Goal: Task Accomplishment & Management: Use online tool/utility

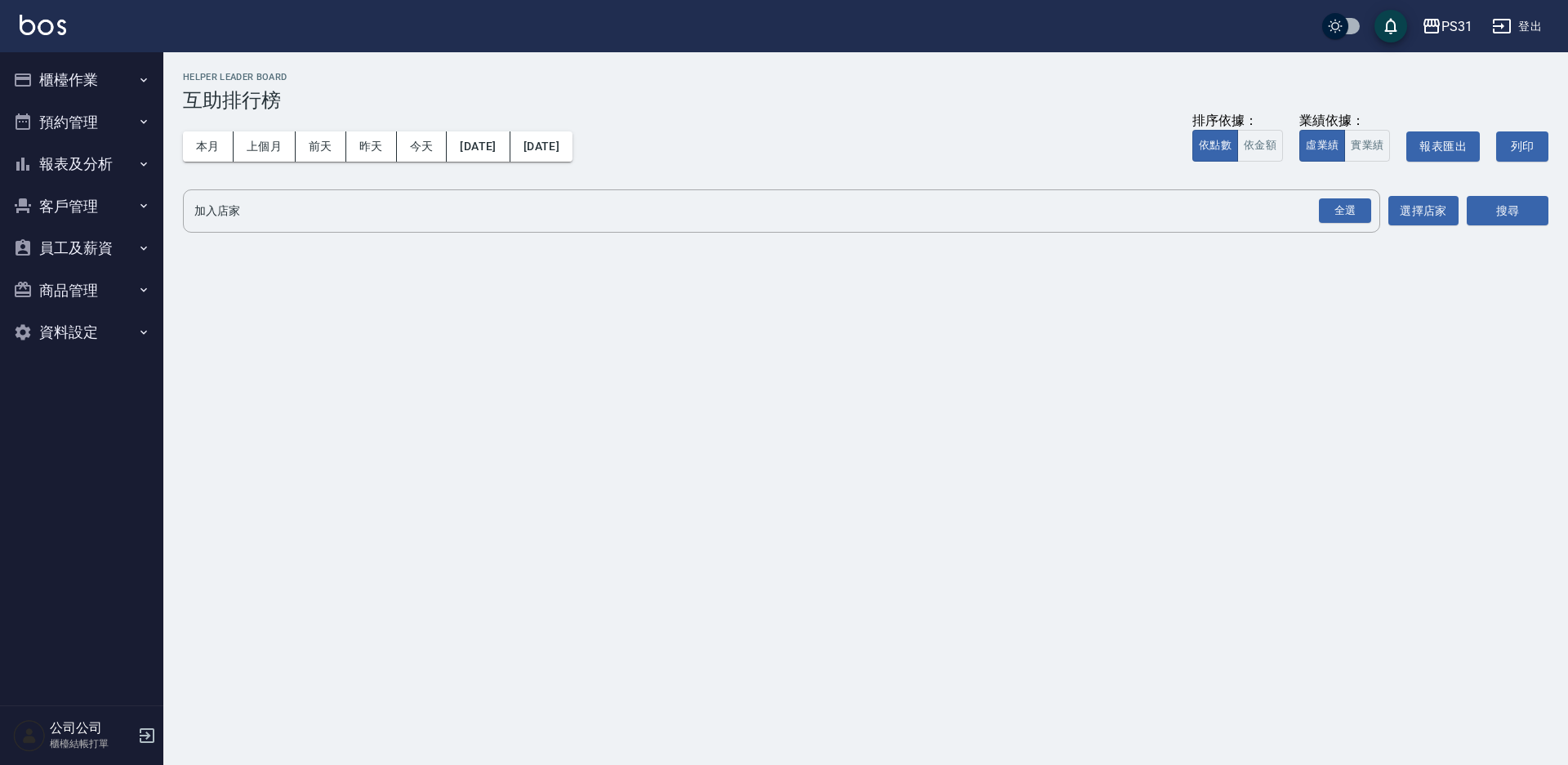
click at [41, 73] on button "櫃檯作業" at bounding box center [81, 80] width 150 height 43
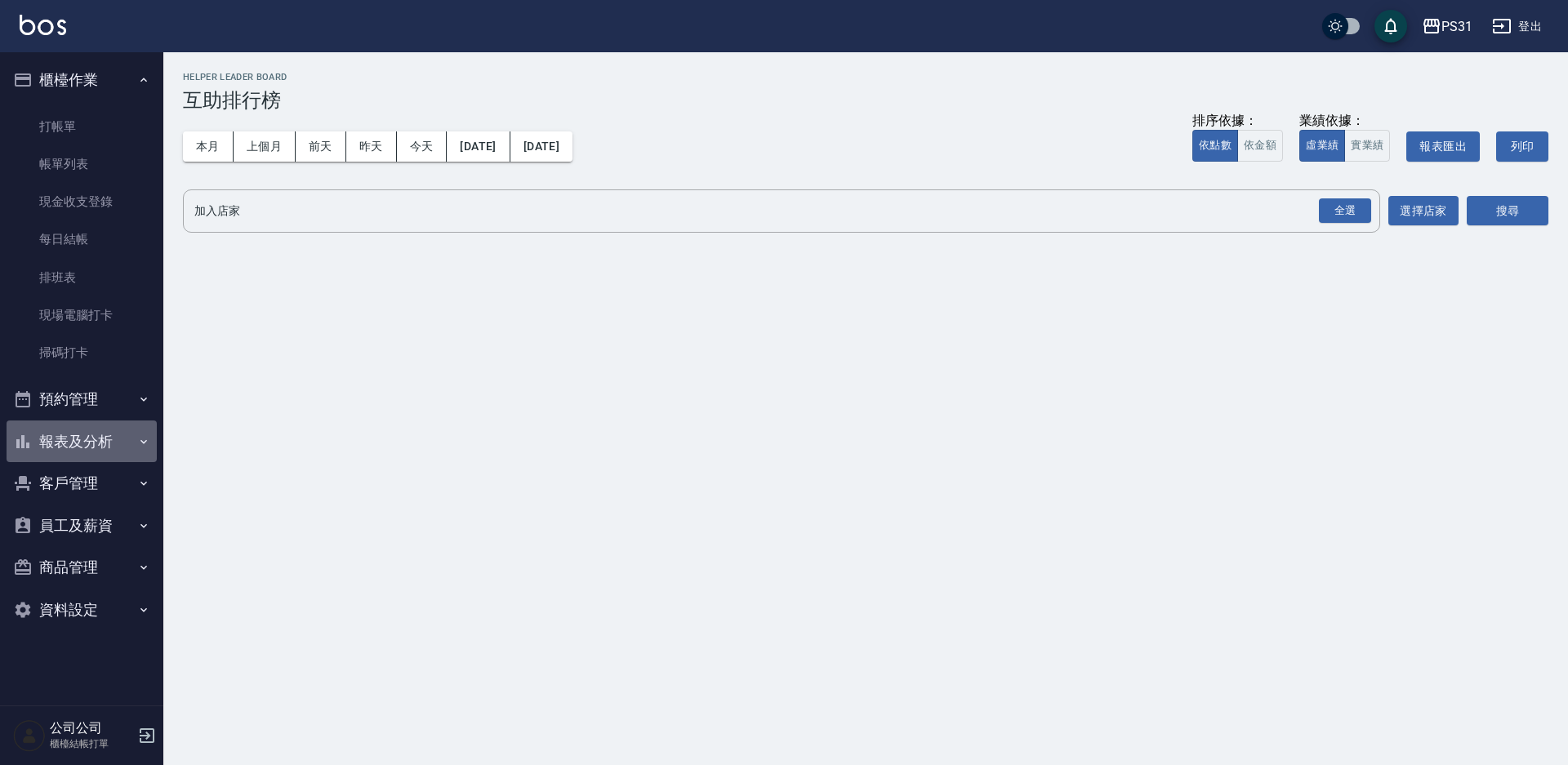
click at [99, 448] on button "報表及分析" at bounding box center [81, 442] width 150 height 43
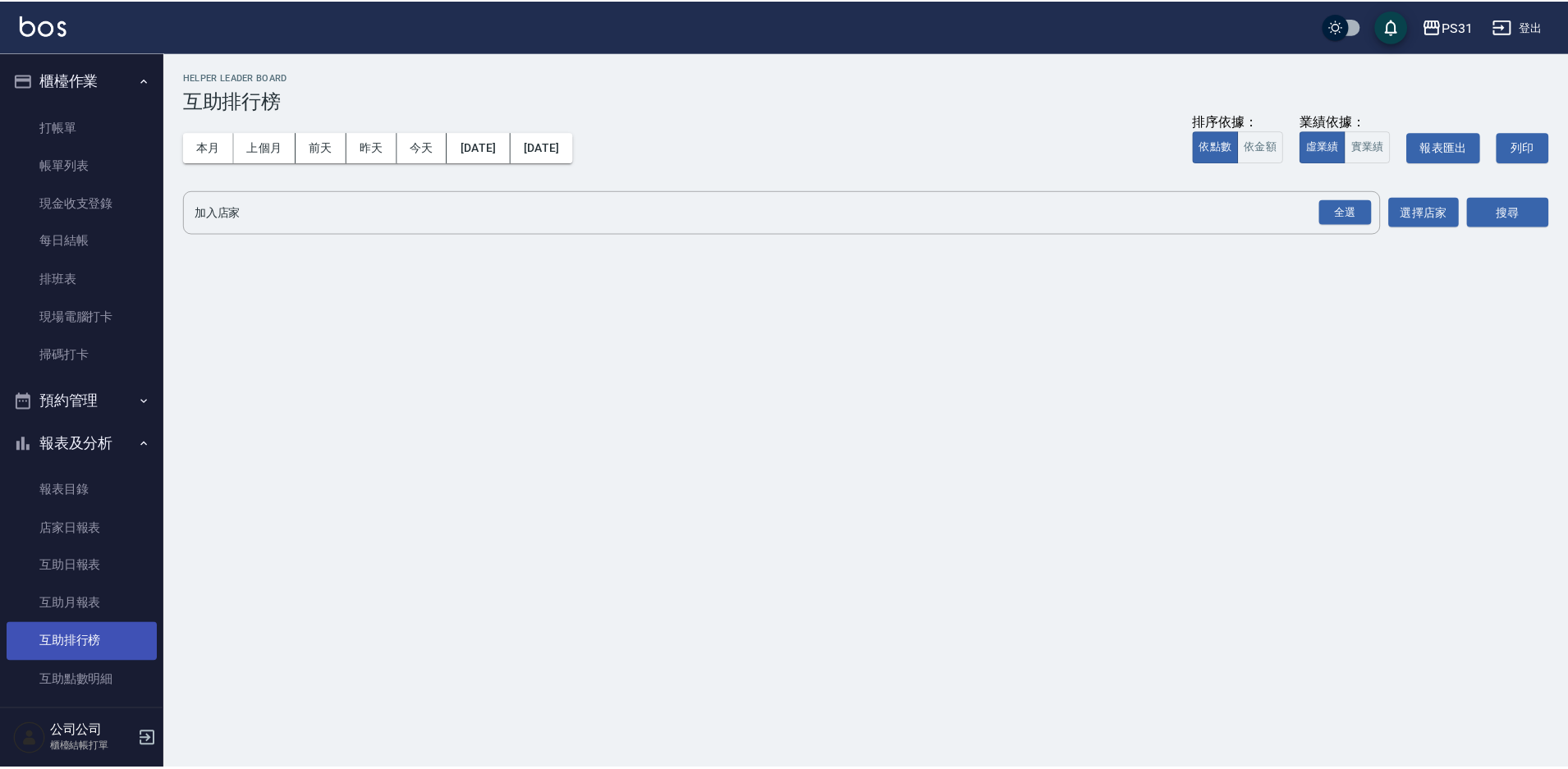
scroll to position [164, 0]
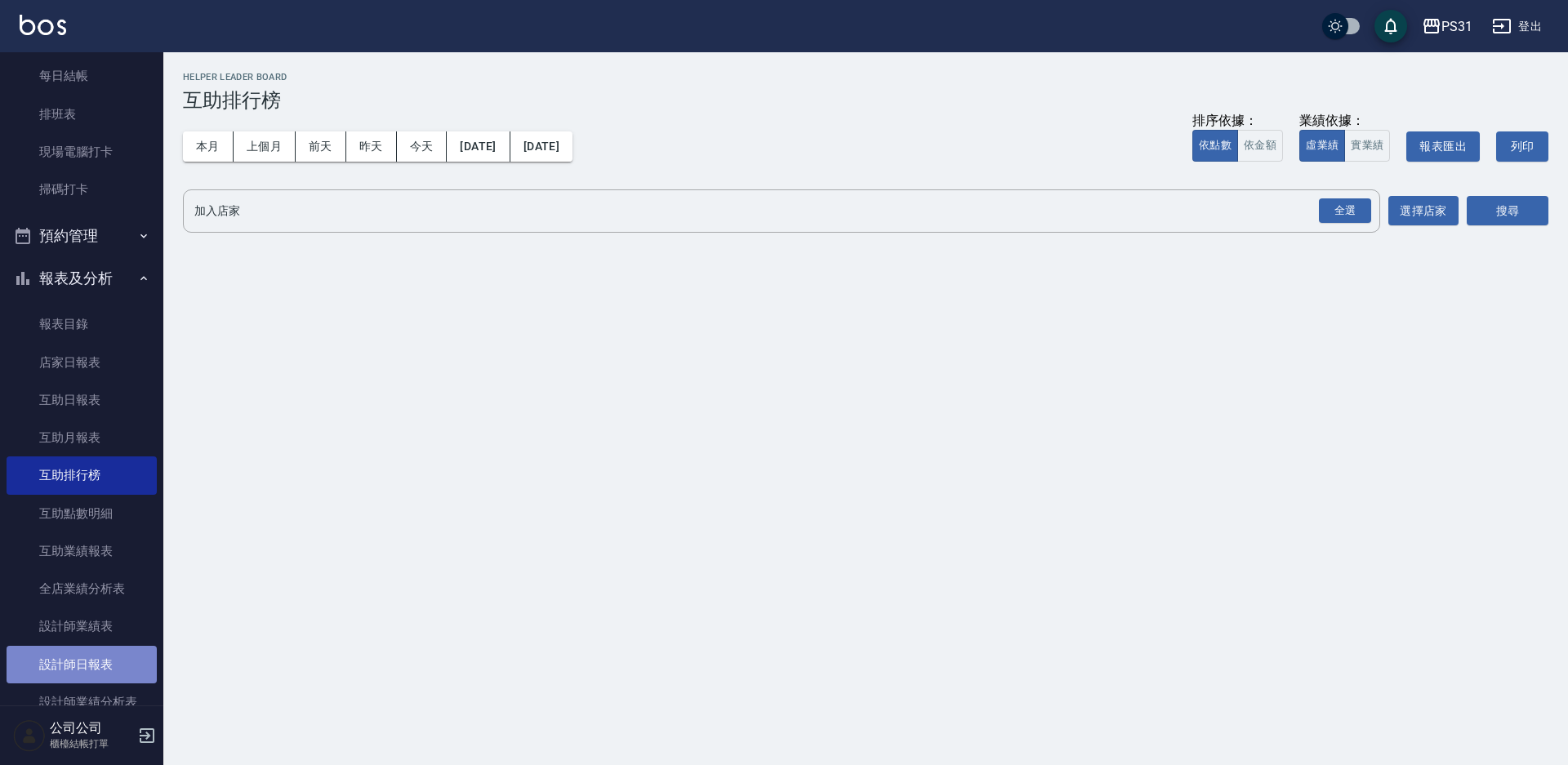
click at [105, 662] on link "設計師日報表" at bounding box center [81, 664] width 150 height 37
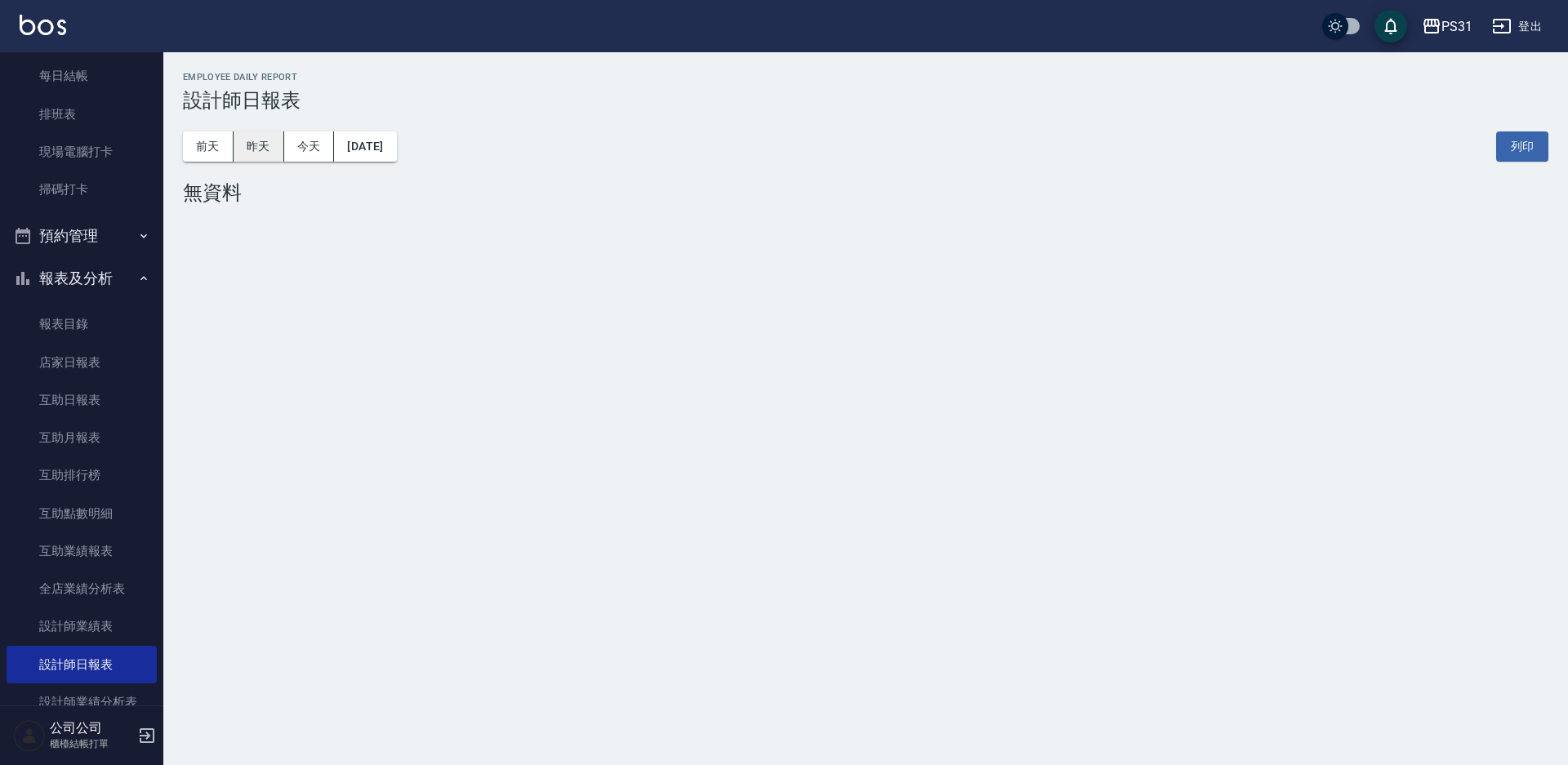
click at [242, 155] on button "昨天" at bounding box center [260, 146] width 51 height 30
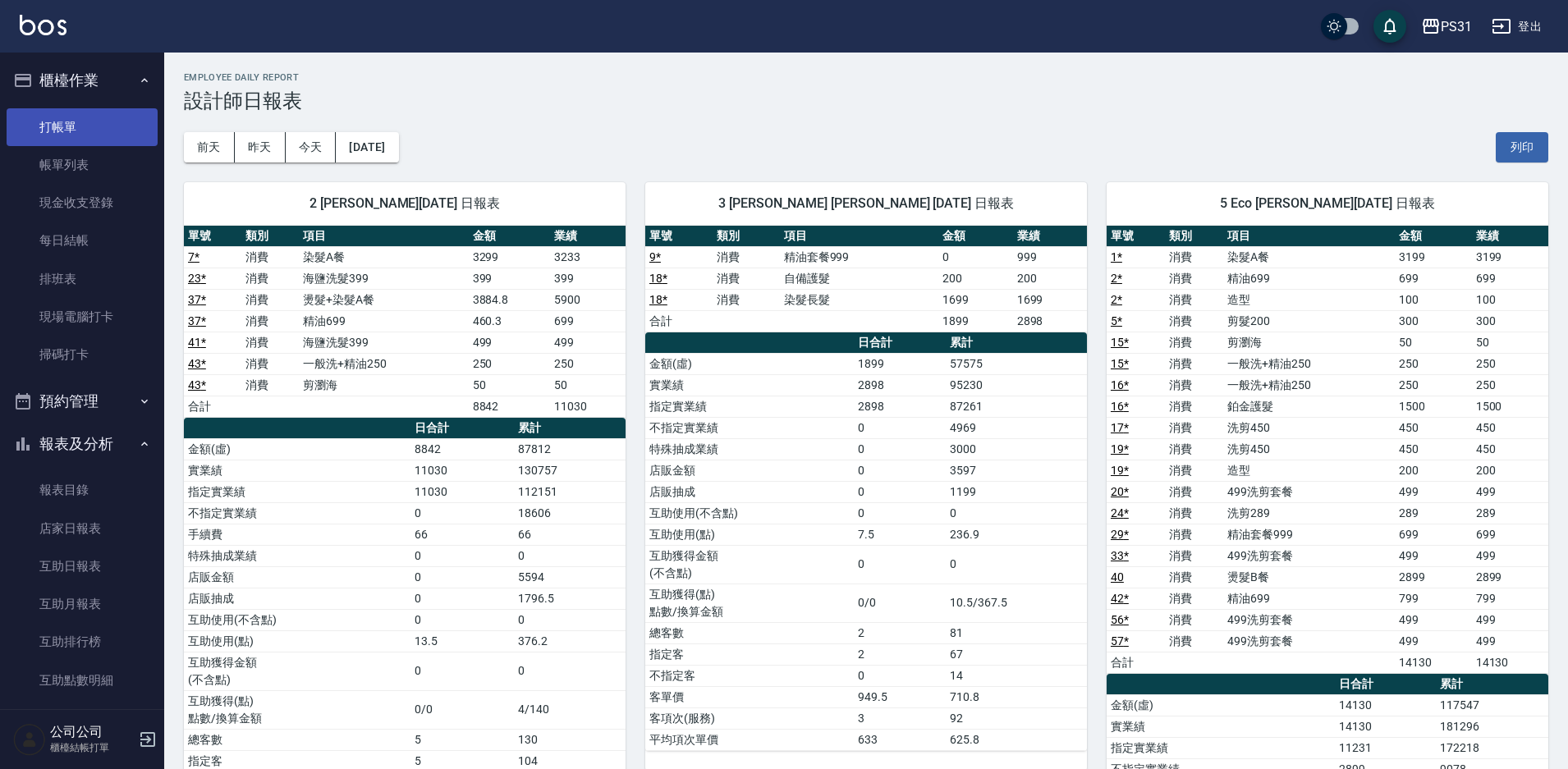
click at [122, 119] on link "打帳單" at bounding box center [81, 126] width 151 height 38
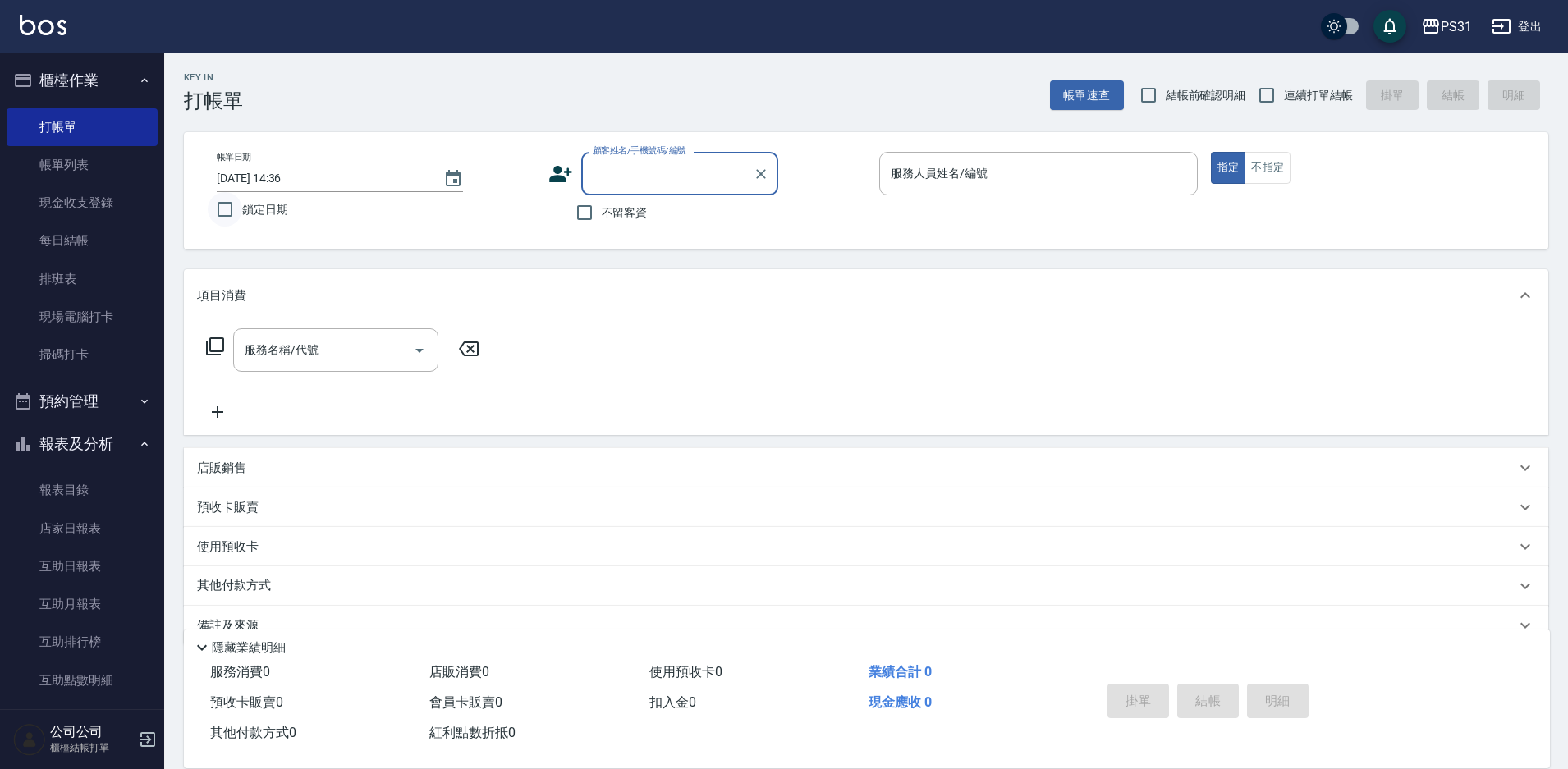
click at [219, 208] on input "鎖定日期" at bounding box center [225, 210] width 35 height 35
checkbox input "true"
click at [574, 218] on input "不留客資" at bounding box center [585, 212] width 35 height 35
checkbox input "true"
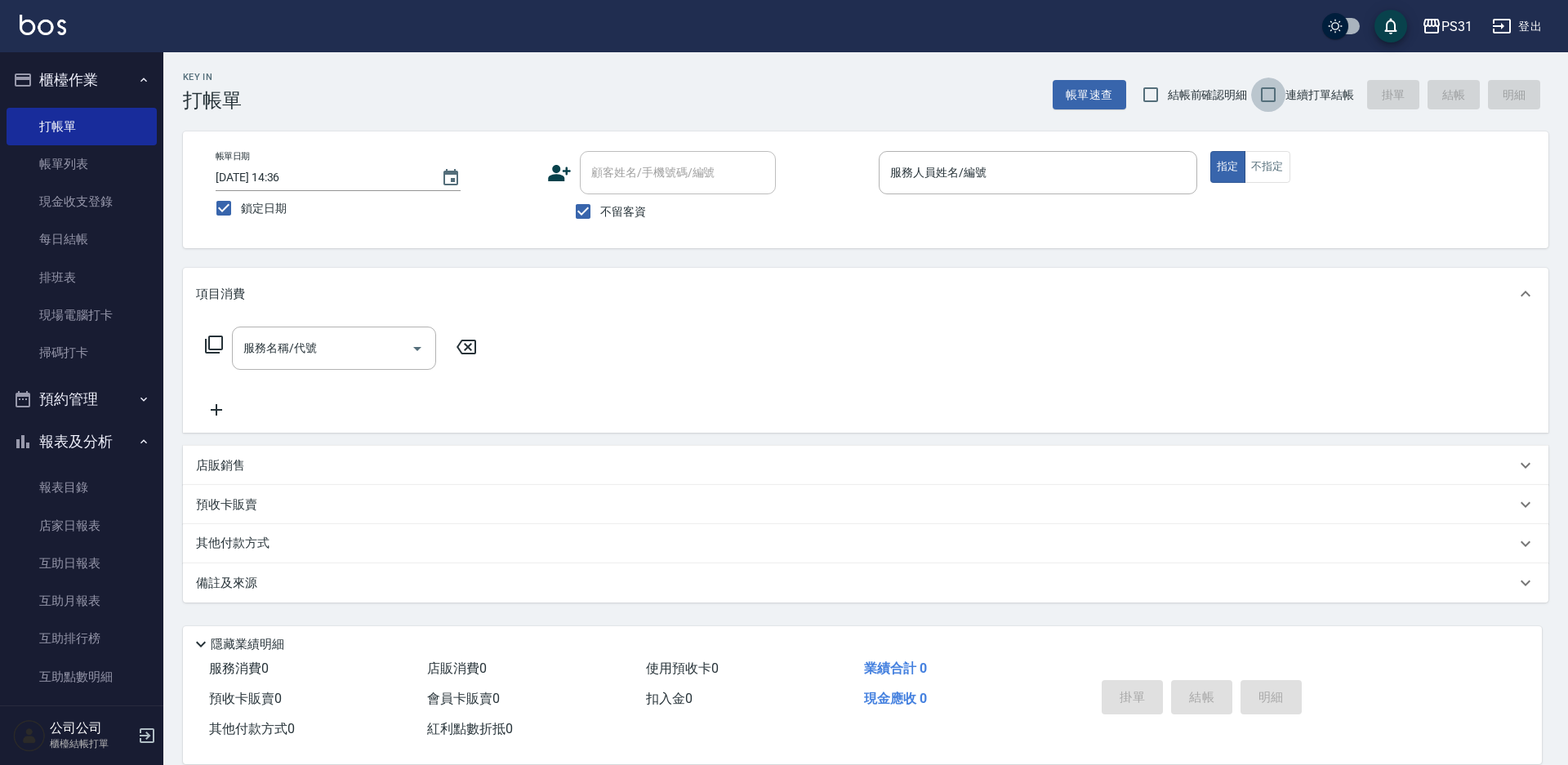
click at [1266, 95] on input "連續打單結帳" at bounding box center [1268, 95] width 35 height 35
checkbox input "true"
